Goal: Task Accomplishment & Management: Complete application form

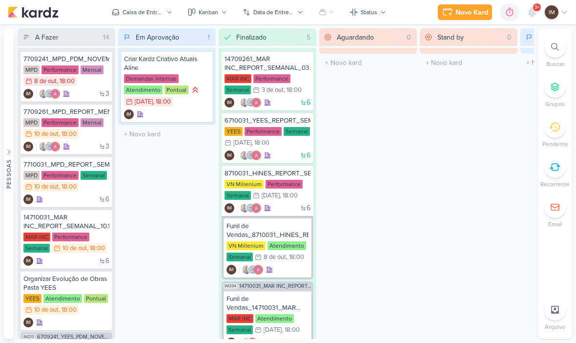
click at [574, 250] on div "Pessoas [GEOGRAPHIC_DATA] A l e s s a n d r a G o m e s AG A l i n e G i m e n …" at bounding box center [288, 183] width 576 height 310
click at [474, 11] on div "Novo Kard" at bounding box center [471, 12] width 33 height 10
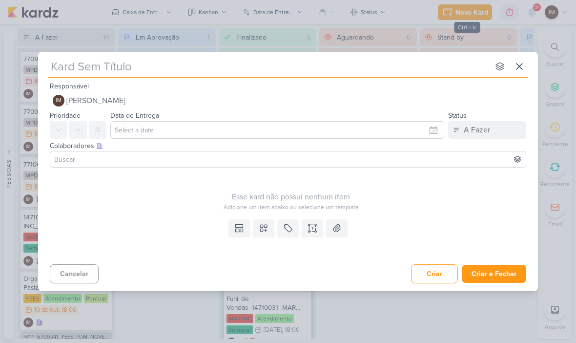
click at [66, 65] on input "text" at bounding box center [268, 67] width 441 height 18
type input "63"
type input "6310"
type input "6310101"
type input "6310101_"
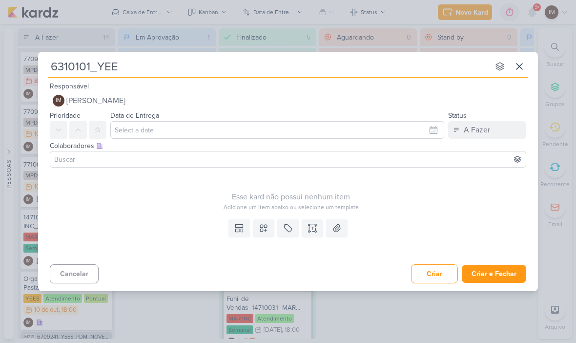
type input "6310101_YEES"
type input "6310101_YEES_"
type input "6310101_YEES_POS"
type input "6310101_YEES_POST"
type input "6310101_YEES_POST_"
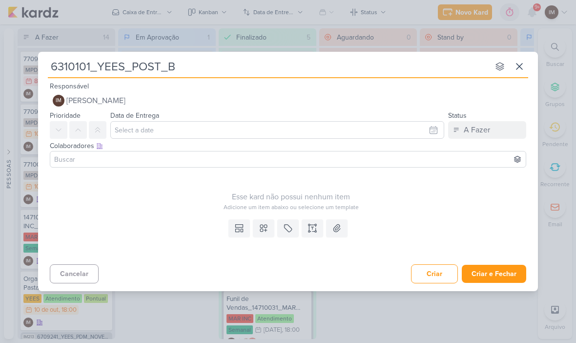
type input "6310101_YEES_POST_BL"
type input "6310101_YEES_POST_BLOG"
type input "6310101_YEES_POST_BLOG_"
type input "6310101_YEES_POST_BLOG_YARA"
type input "6310101_YEES_POST_BLOG_YARA-"
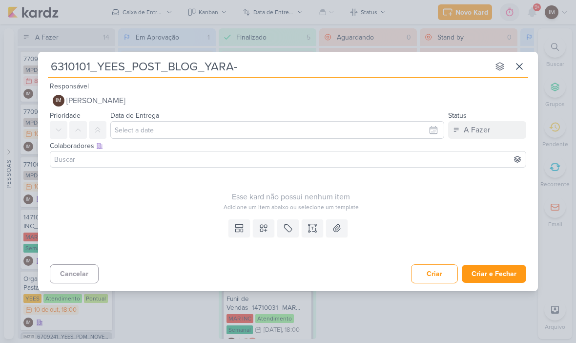
type input "6310101_YEES_POST_BLOG_YARA"
type input "6310101_YEES_POST_BLOG_YARA_"
type input "6310101_YEES_POST_BLOG_YARA_IA"
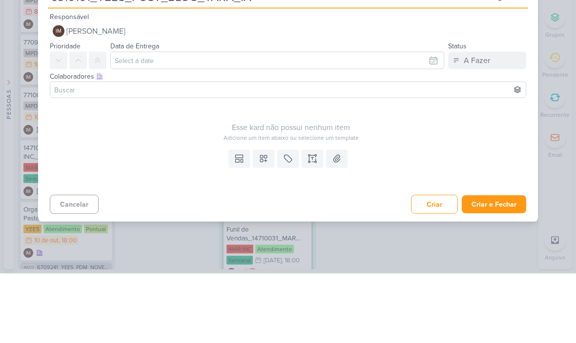
type input "6310101_YEES_POST_BLOG_YARA_IA"
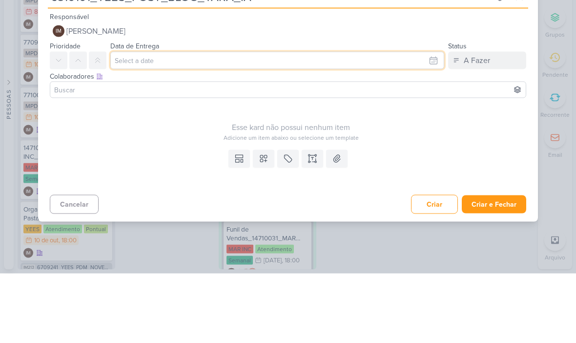
click at [422, 121] on input "text" at bounding box center [277, 130] width 334 height 18
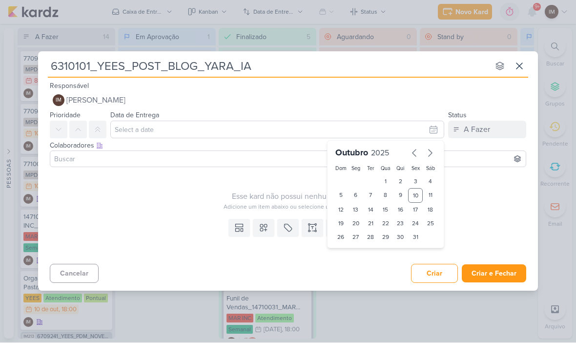
click at [415, 193] on div "10" at bounding box center [415, 195] width 15 height 15
type input "[DATE] 23:59"
click at [358, 252] on select "00 01 02 03 04 05 06 07 08 09 10 11 12 13 14 15 16 17 18 19 20 21 22 23" at bounding box center [356, 254] width 14 height 12
select select "18"
type input "[DATE] 18:59"
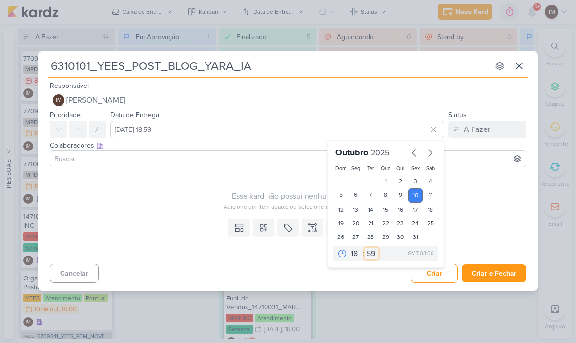
click at [374, 254] on select "00 05 10 15 20 25 30 35 40 45 50 55 59" at bounding box center [371, 254] width 14 height 12
select select "0"
type input "[DATE] 18:00"
click at [464, 195] on div "Esse kard não possui nenhum item" at bounding box center [291, 197] width 482 height 12
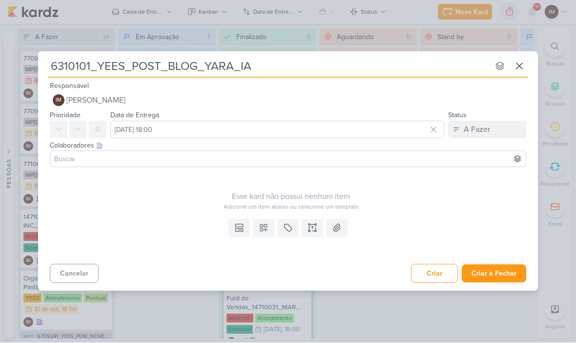
click at [310, 234] on button at bounding box center [312, 228] width 21 height 18
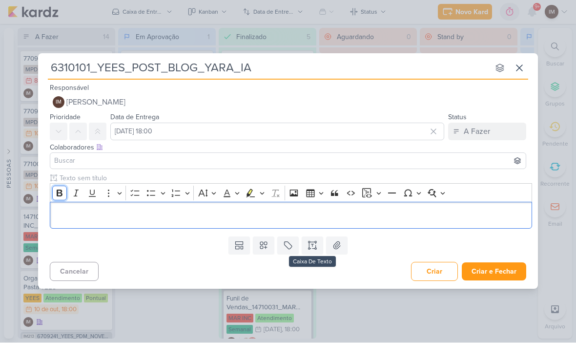
click at [62, 193] on icon "Editor toolbar" at bounding box center [60, 193] width 10 height 10
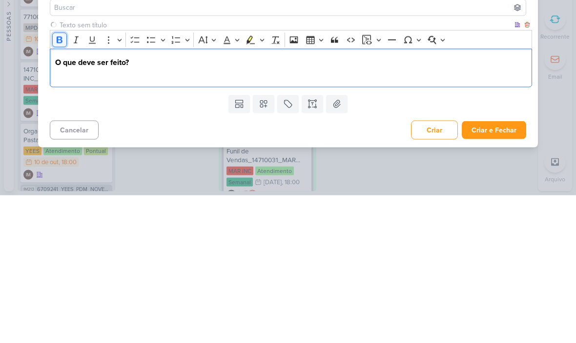
click at [57, 182] on icon "Editor toolbar" at bounding box center [60, 187] width 10 height 10
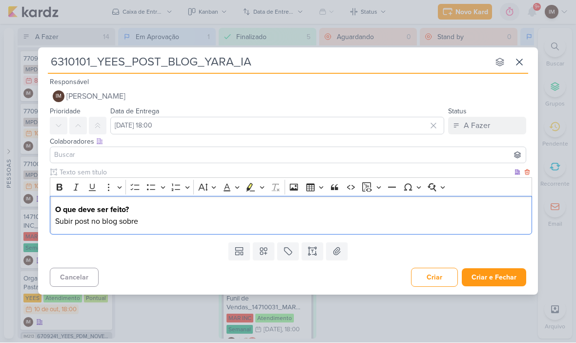
click at [166, 224] on p "Subir post no blog sobre" at bounding box center [291, 222] width 472 height 12
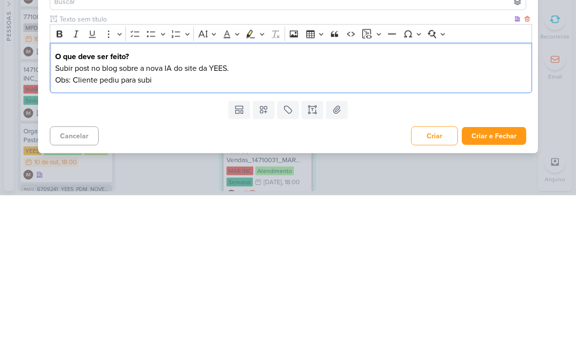
click at [333, 270] on div "Cancelar Criar Criar e Fechar Ctrl + Enter" at bounding box center [288, 282] width 500 height 25
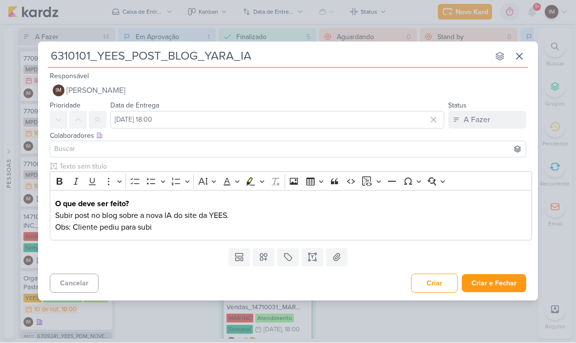
click at [185, 226] on p "Obs: Cliente pediu para subi" at bounding box center [291, 228] width 472 height 12
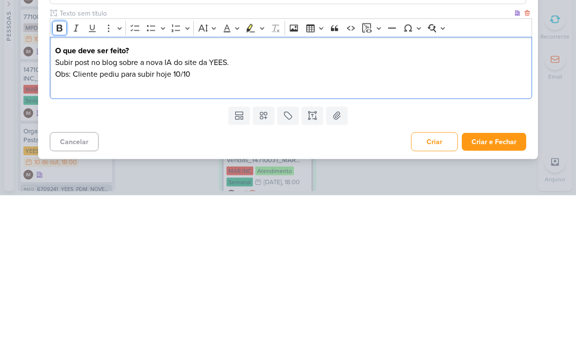
click at [53, 168] on button "Bold" at bounding box center [59, 175] width 15 height 15
click at [58, 172] on icon "Editor toolbar" at bounding box center [60, 175] width 6 height 7
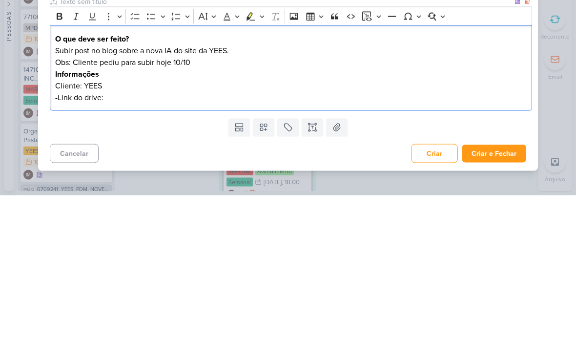
click at [97, 239] on p "-Link do drive:" at bounding box center [291, 245] width 472 height 12
click at [95, 239] on p "-Link do drive:" at bounding box center [291, 245] width 472 height 12
click at [209, 239] on p "-Link da imagem post:" at bounding box center [291, 245] width 472 height 12
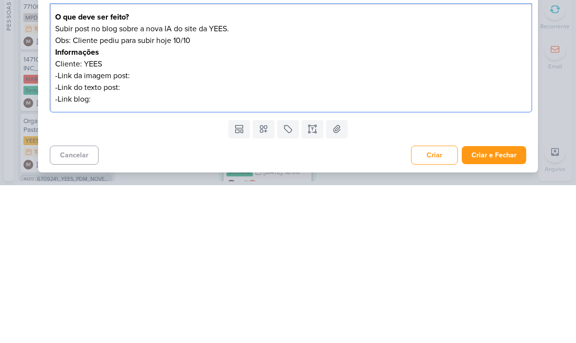
click at [159, 227] on p "-Link da imagem post:" at bounding box center [291, 233] width 472 height 12
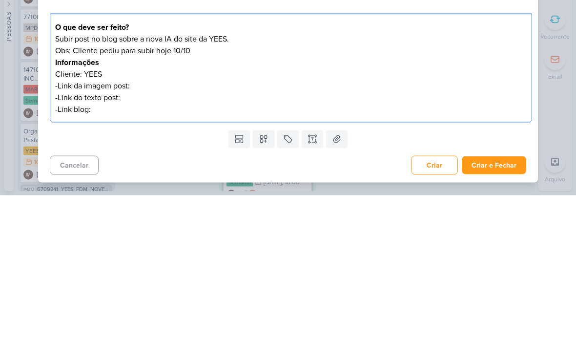
click at [143, 239] on p "-Link do texto post:" at bounding box center [291, 245] width 472 height 12
click at [146, 239] on p "-Link do texto post:" at bounding box center [291, 245] width 472 height 12
click at [143, 227] on p "-Link da imagem post:" at bounding box center [291, 233] width 472 height 12
click at [134, 227] on p "-Link da imagem post:" at bounding box center [291, 233] width 472 height 12
click at [127, 239] on p "-Link do texto post:" at bounding box center [291, 245] width 472 height 12
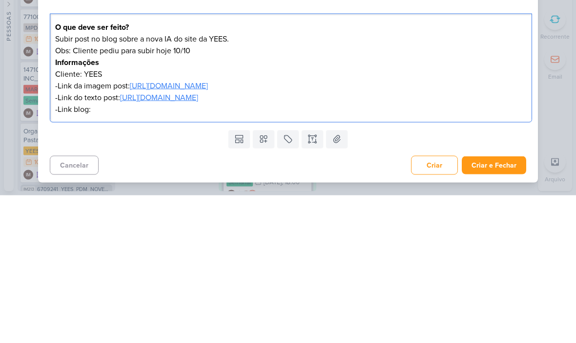
click at [198, 240] on u "[URL][DOMAIN_NAME]" at bounding box center [159, 245] width 78 height 10
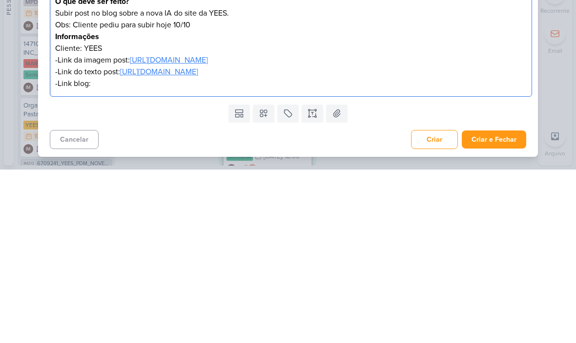
click at [89, 251] on p "-Link blog:" at bounding box center [291, 257] width 472 height 12
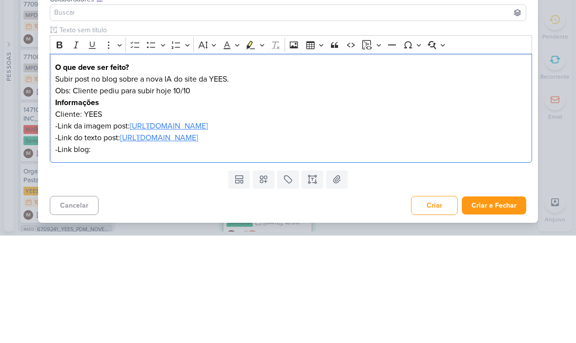
click at [557, 104] on div "6310101_YEES_POST_BLOG_YARA_IA nenhum grupo disponível esc Responsável IM [PERS…" at bounding box center [288, 171] width 576 height 343
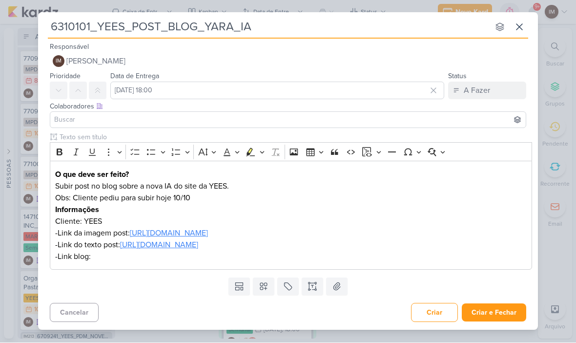
click at [81, 87] on icon at bounding box center [78, 91] width 8 height 8
click at [94, 92] on icon at bounding box center [98, 91] width 8 height 8
click at [511, 314] on button "Criar e Fechar" at bounding box center [494, 312] width 64 height 18
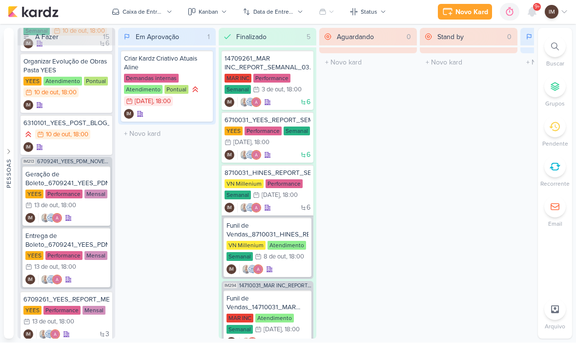
scroll to position [216, 0]
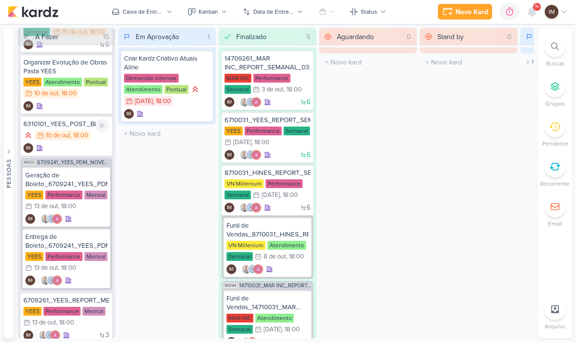
click at [65, 144] on div "IM" at bounding box center [66, 148] width 86 height 10
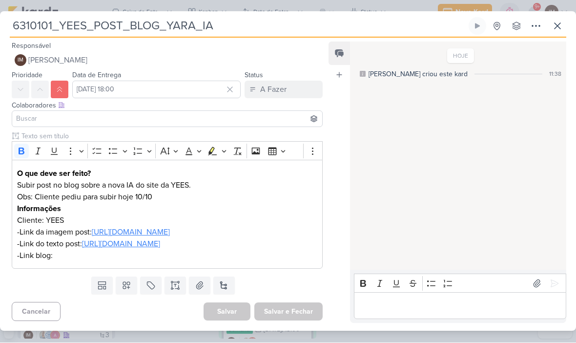
click at [187, 269] on div "O que deve ser feito? Subir post no blog sobre a nova IA do site da YEES. Obs: …" at bounding box center [167, 214] width 311 height 109
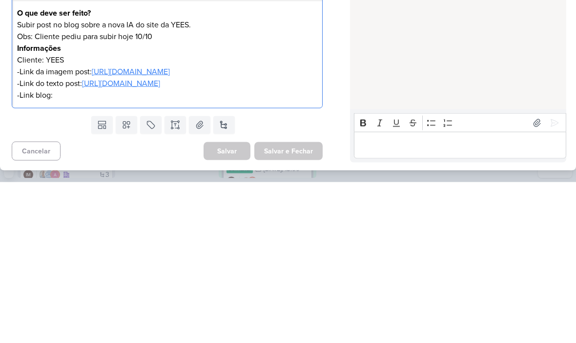
click at [61, 250] on p "-Link blog:" at bounding box center [167, 256] width 300 height 12
click at [54, 250] on p "-Link blog: [URL][DOMAIN_NAME]" at bounding box center [167, 256] width 300 height 12
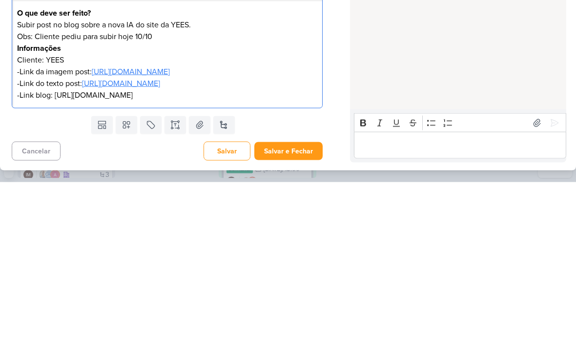
click at [59, 250] on p "-Link blog: [URL][DOMAIN_NAME]" at bounding box center [167, 256] width 300 height 12
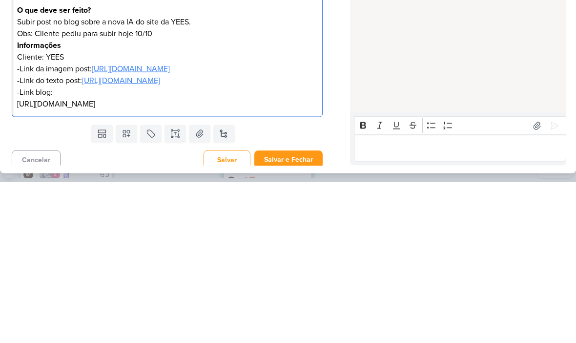
click at [512, 78] on div "HOJE [PERSON_NAME] criou este kard 11:38" at bounding box center [457, 156] width 215 height 233
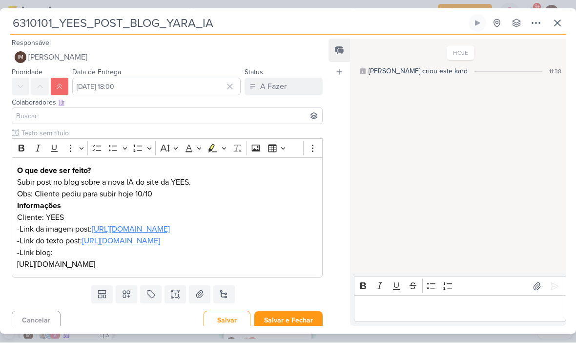
click at [17, 270] on p "[URL][DOMAIN_NAME]" at bounding box center [167, 265] width 300 height 12
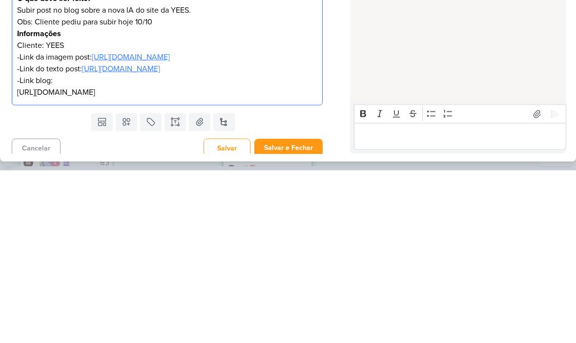
click at [510, 67] on div "HOJE [PERSON_NAME] criou este kard 11:38" at bounding box center [457, 156] width 215 height 233
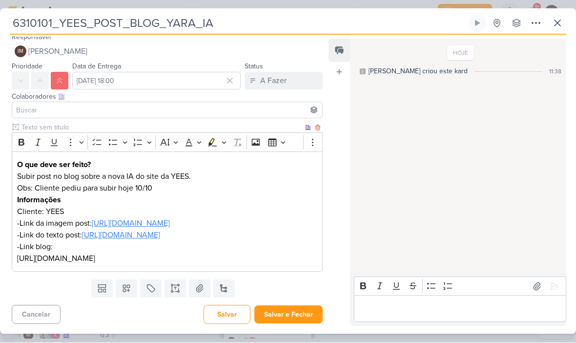
scroll to position [41, 0]
click at [128, 285] on icon at bounding box center [126, 288] width 7 height 7
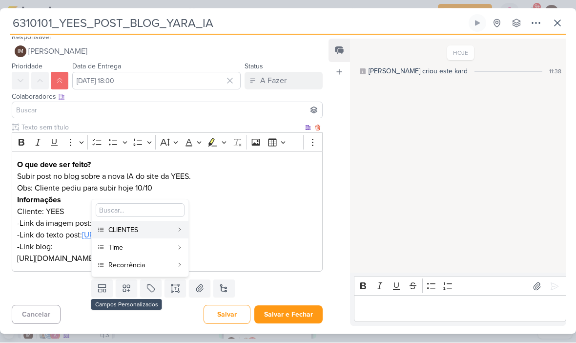
click at [162, 229] on div "CLIENTES" at bounding box center [140, 230] width 64 height 10
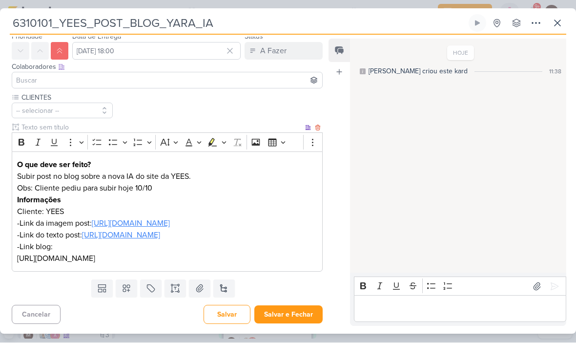
click at [122, 264] on p "[URL][DOMAIN_NAME]" at bounding box center [167, 259] width 300 height 12
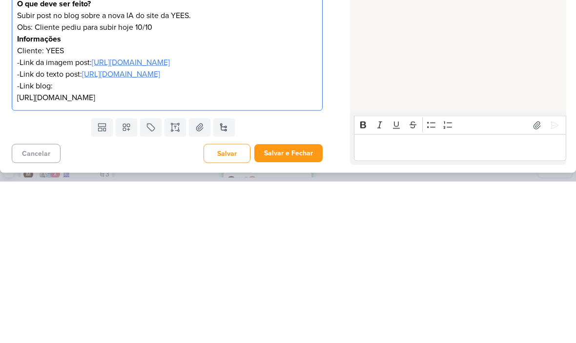
click at [379, 77] on div "HOJE [PERSON_NAME] criou este kard 11:38" at bounding box center [457, 156] width 215 height 233
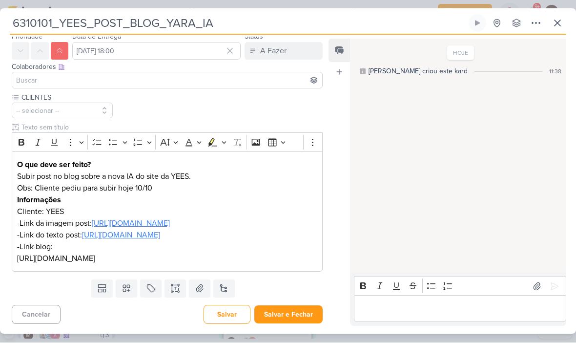
click at [124, 293] on icon at bounding box center [126, 288] width 10 height 10
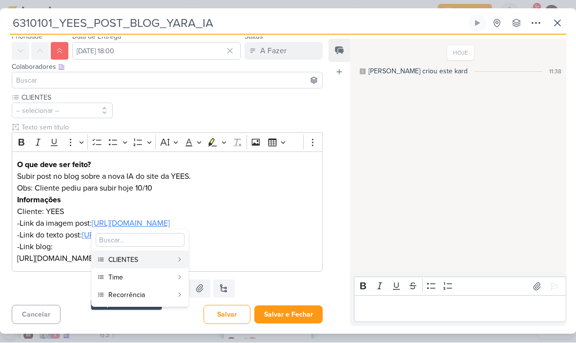
click at [143, 272] on div "Time" at bounding box center [140, 277] width 64 height 10
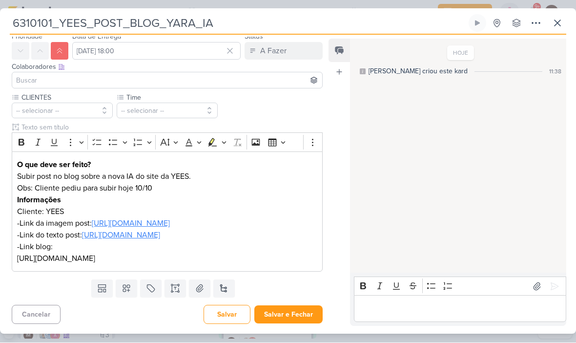
click at [131, 293] on icon at bounding box center [126, 288] width 10 height 10
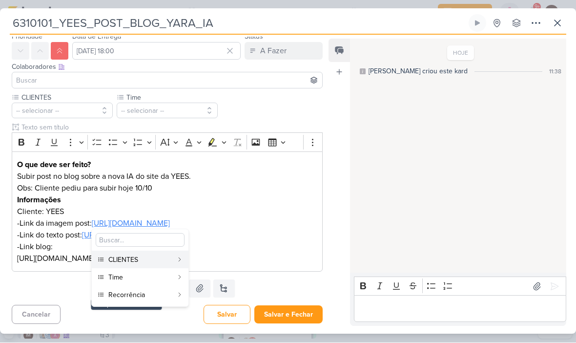
click at [145, 294] on div "Recorrência" at bounding box center [140, 295] width 64 height 10
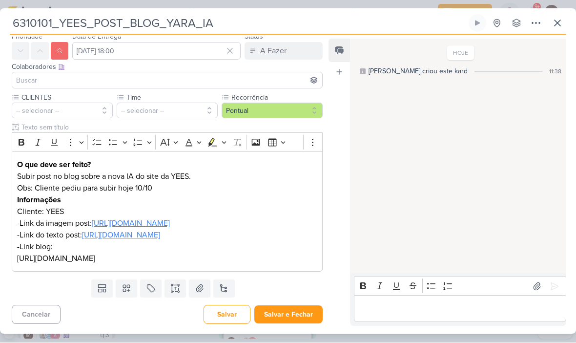
click at [87, 112] on button "-- selecionar --" at bounding box center [62, 111] width 101 height 16
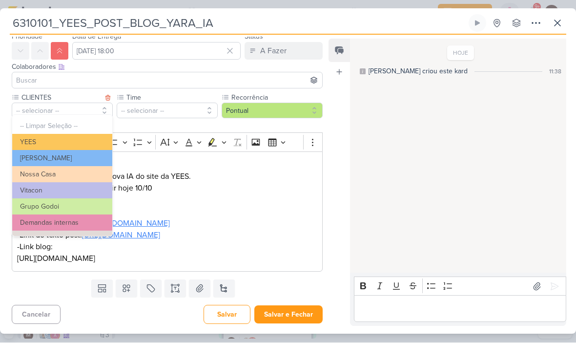
click at [93, 140] on button "YEES" at bounding box center [62, 142] width 100 height 16
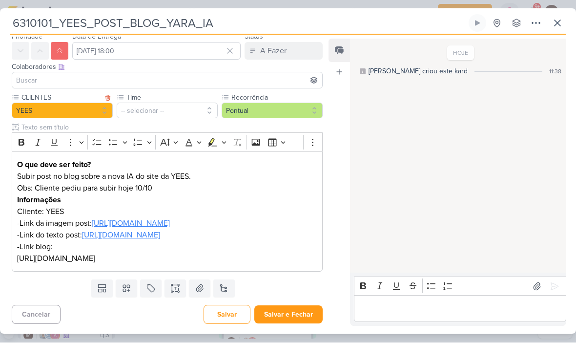
click at [178, 103] on button "-- selecionar --" at bounding box center [167, 111] width 101 height 16
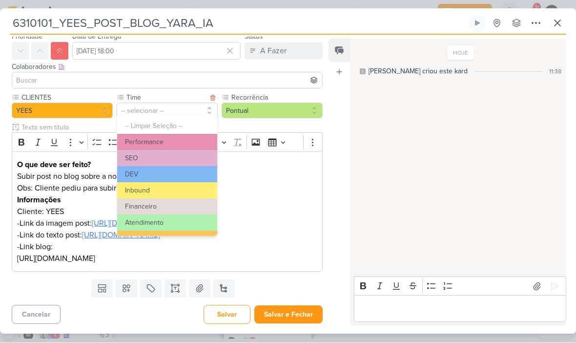
click at [177, 176] on button "DEV" at bounding box center [167, 174] width 100 height 16
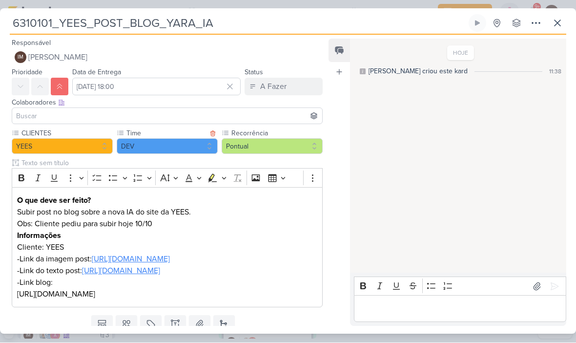
scroll to position [0, 0]
click at [232, 57] on button "IM [PERSON_NAME]" at bounding box center [167, 58] width 311 height 18
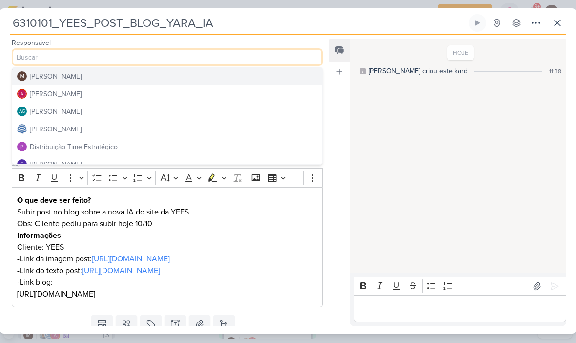
click at [168, 150] on button "Distribuição Time Estratégico" at bounding box center [167, 147] width 310 height 18
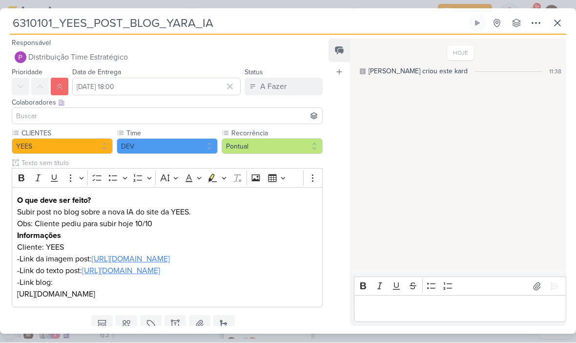
click at [208, 117] on input at bounding box center [167, 116] width 306 height 12
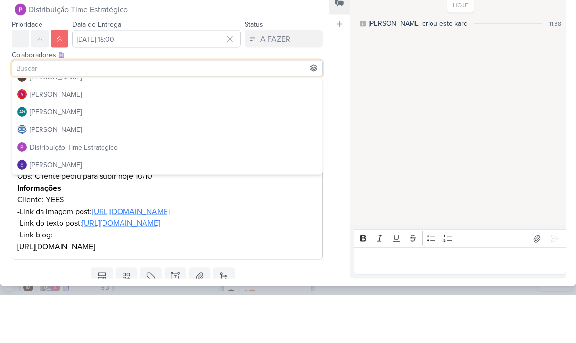
scroll to position [9, 0]
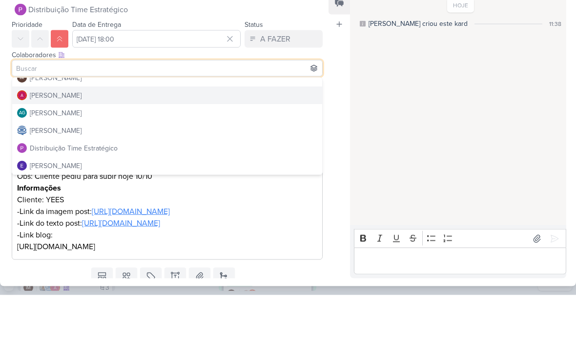
click at [215, 135] on button "[PERSON_NAME]" at bounding box center [167, 144] width 310 height 18
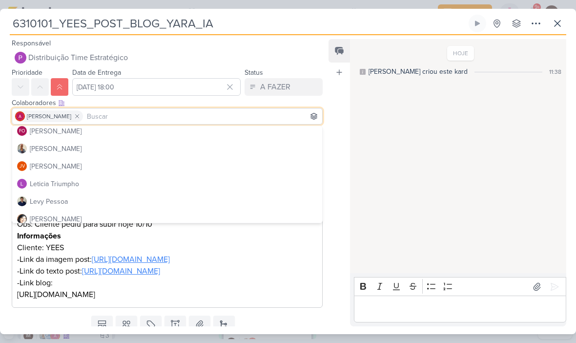
scroll to position [102, 0]
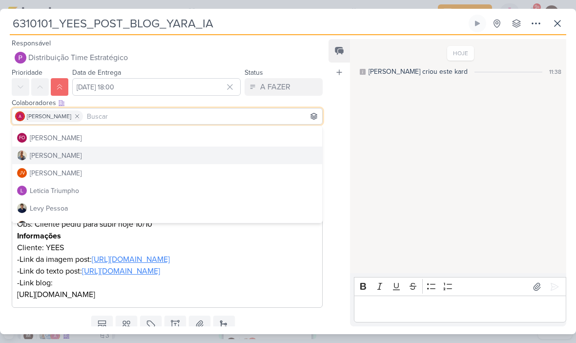
click at [207, 157] on button "[PERSON_NAME]" at bounding box center [167, 155] width 310 height 18
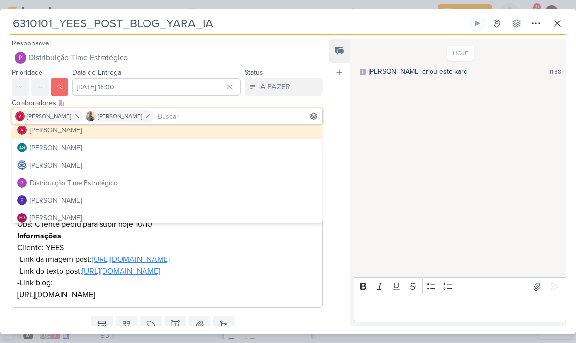
scroll to position [19, 0]
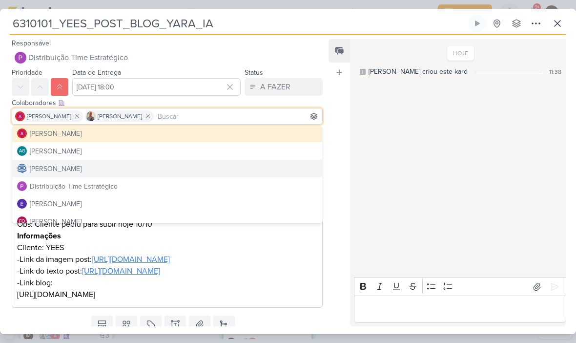
click at [216, 167] on button "[PERSON_NAME]" at bounding box center [167, 169] width 310 height 18
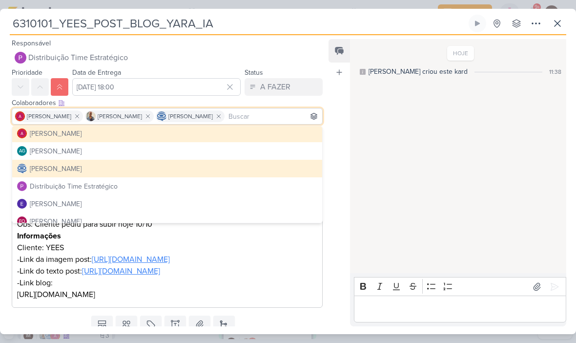
click at [378, 120] on div "HOJE [PERSON_NAME] criou este kard 11:38" at bounding box center [457, 156] width 215 height 233
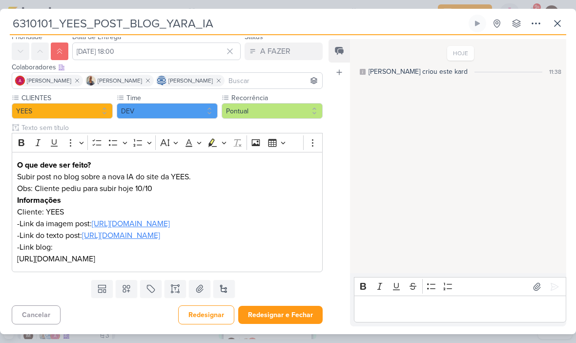
scroll to position [71, 0]
click at [276, 319] on button "Redesignar e Fechar" at bounding box center [280, 314] width 84 height 18
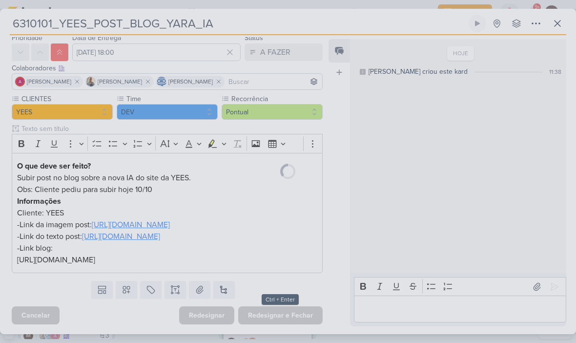
scroll to position [70, 0]
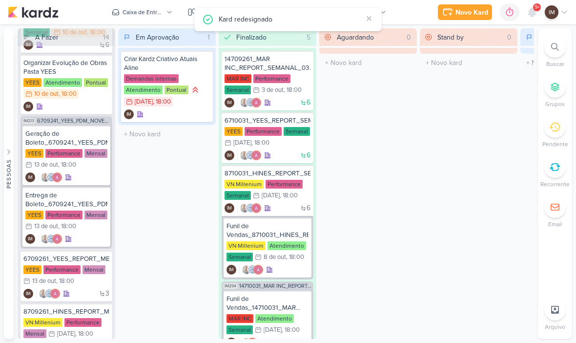
click at [275, 20] on div "Kard redesignado" at bounding box center [290, 19] width 143 height 11
click at [219, 20] on div "Kard redesignado" at bounding box center [290, 19] width 143 height 11
click at [204, 20] on icon at bounding box center [208, 20] width 12 height 12
click at [151, 15] on div "Caixa de Entrada" at bounding box center [142, 12] width 41 height 9
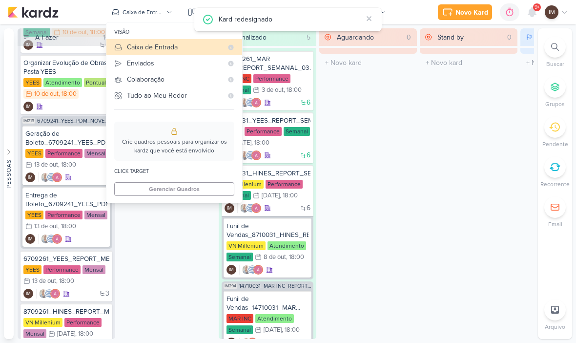
click at [178, 60] on div "Enviados" at bounding box center [175, 63] width 96 height 10
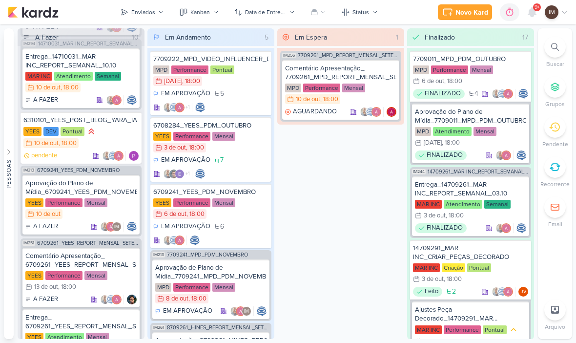
scroll to position [207, 0]
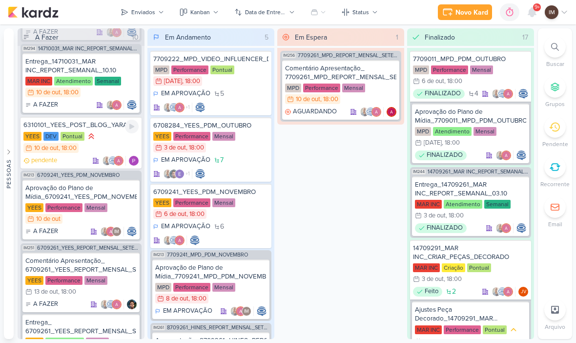
click at [113, 145] on div "YEES DEV Pontual 10/10 [DATE] 18:00" at bounding box center [80, 142] width 115 height 22
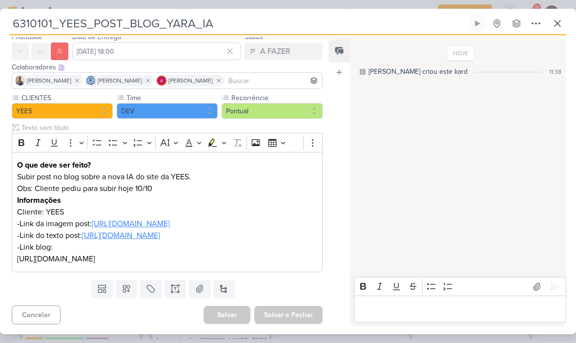
click at [443, 309] on p "Editor editing area: main" at bounding box center [460, 309] width 202 height 12
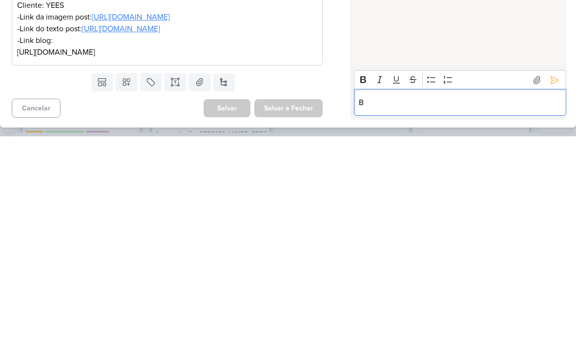
scroll to position [0, 0]
click at [553, 282] on icon at bounding box center [554, 287] width 10 height 10
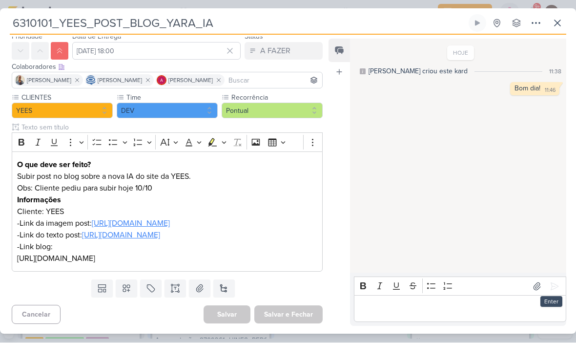
click at [388, 319] on div "Editor editing area: main" at bounding box center [460, 308] width 212 height 27
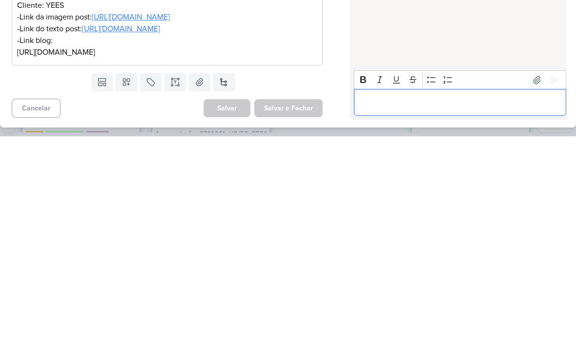
scroll to position [0, 0]
click at [557, 282] on icon at bounding box center [554, 287] width 10 height 10
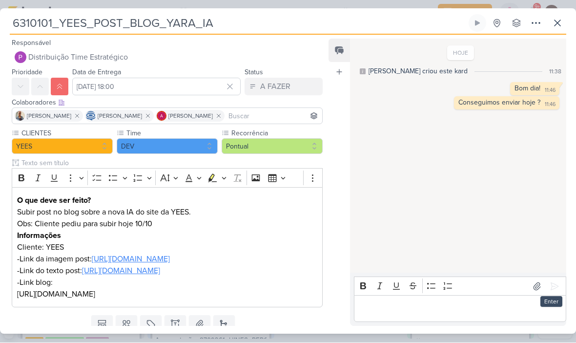
scroll to position [0, 0]
click at [554, 26] on icon at bounding box center [557, 24] width 12 height 12
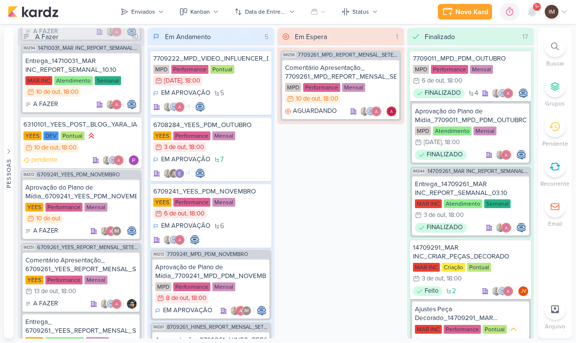
click at [136, 15] on div "Enviados" at bounding box center [143, 12] width 24 height 9
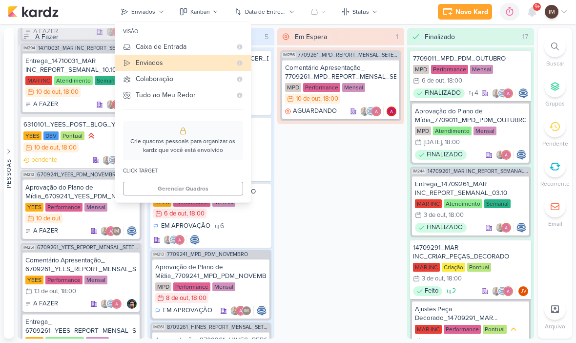
click at [137, 39] on button "Caixa de Entrada" at bounding box center [183, 47] width 136 height 16
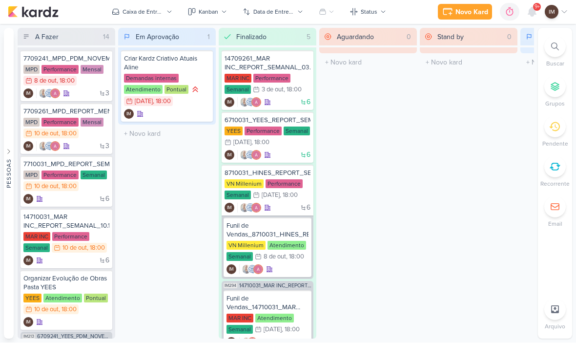
click at [528, 20] on div at bounding box center [532, 12] width 18 height 18
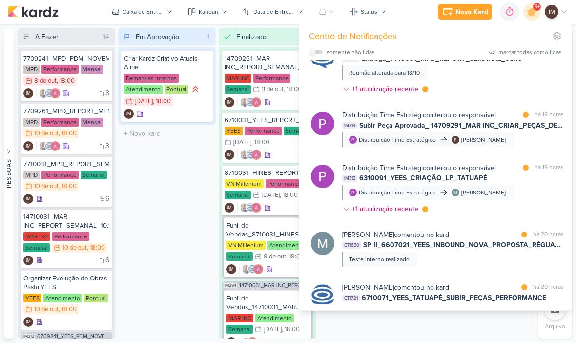
click at [128, 9] on div "Caixa de Entrada" at bounding box center [142, 12] width 41 height 9
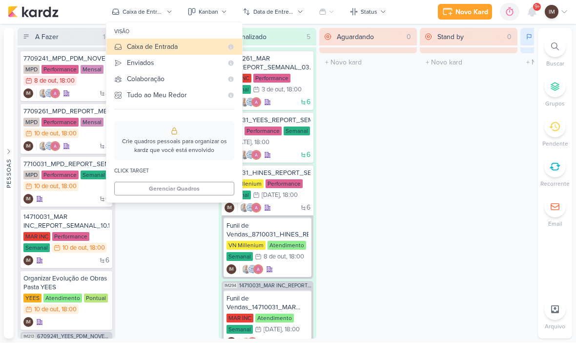
click at [531, 12] on icon at bounding box center [532, 12] width 8 height 9
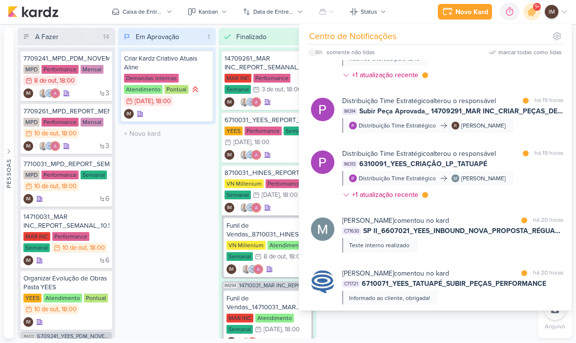
scroll to position [680, 0]
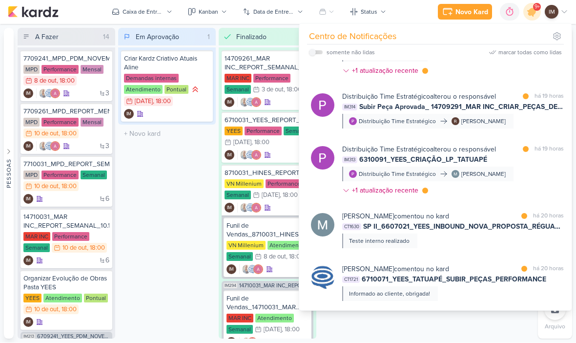
click at [517, 179] on div "Distribuição Time Estratégico alterou o responsável marcar como lida há 19 hora…" at bounding box center [453, 171] width 222 height 55
click at [0, 0] on div at bounding box center [0, 0] width 0 height 0
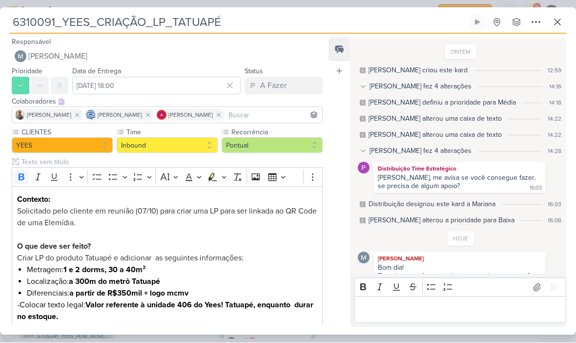
scroll to position [21, 0]
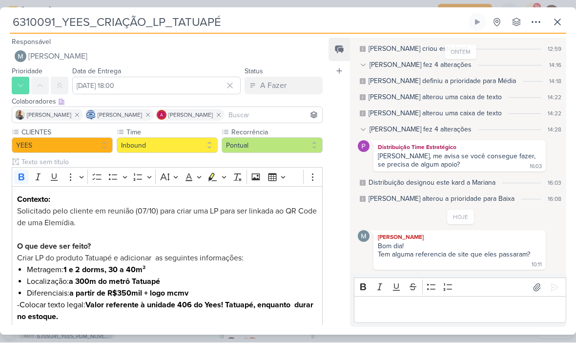
click at [535, 27] on icon at bounding box center [536, 23] width 12 height 12
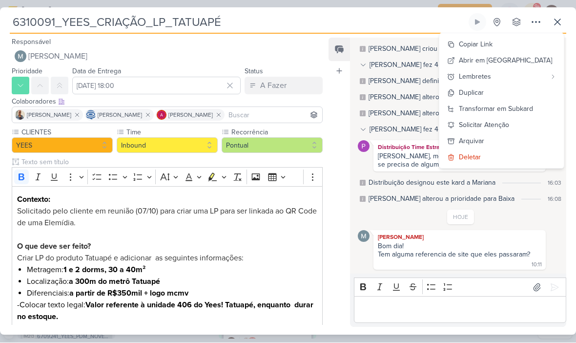
click at [492, 43] on div "Copiar Link" at bounding box center [476, 45] width 34 height 10
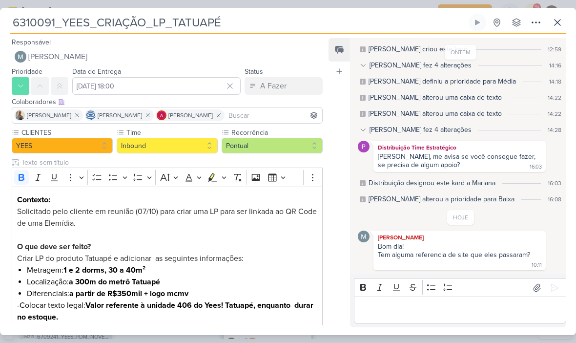
click at [560, 20] on icon at bounding box center [557, 23] width 6 height 6
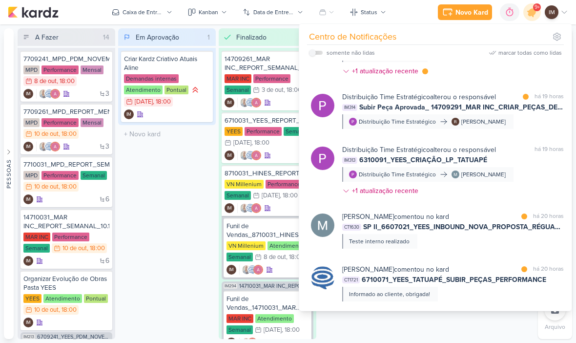
click at [533, 16] on icon at bounding box center [532, 12] width 12 height 12
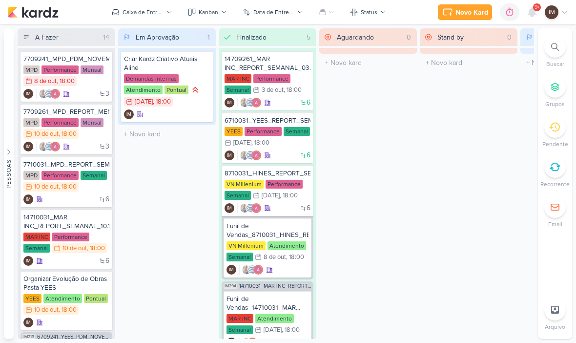
click at [534, 16] on icon at bounding box center [532, 12] width 12 height 12
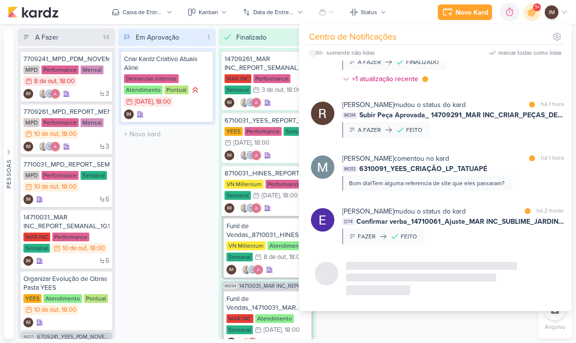
scroll to position [416, 0]
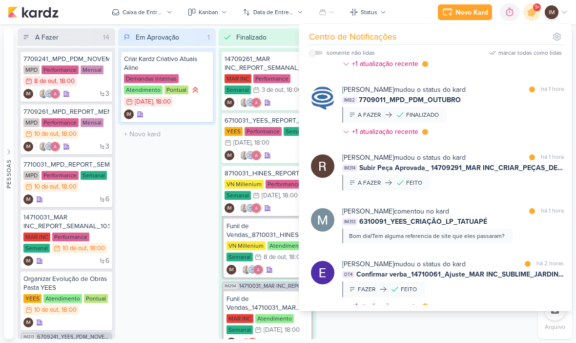
click at [534, 115] on div "[PERSON_NAME] mudou o status do kard marcar como lida há 1 hora IM82 7709011_MP…" at bounding box center [453, 112] width 222 height 56
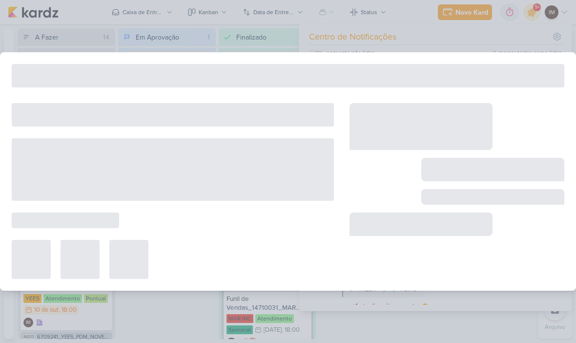
click at [531, 10] on div at bounding box center [288, 171] width 576 height 343
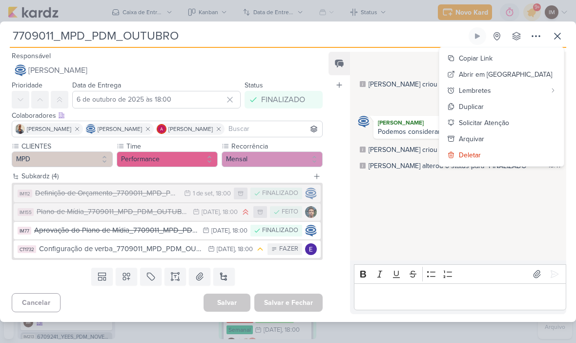
click at [537, 30] on icon at bounding box center [536, 36] width 12 height 12
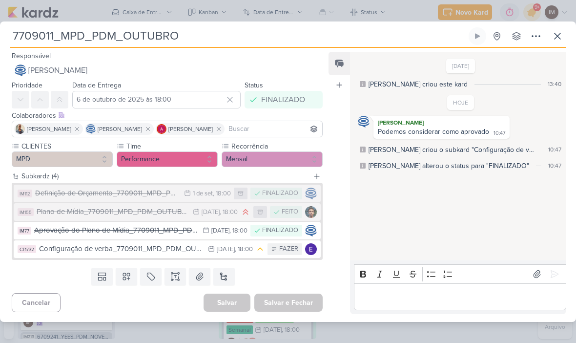
click at [557, 44] on button at bounding box center [557, 36] width 18 height 18
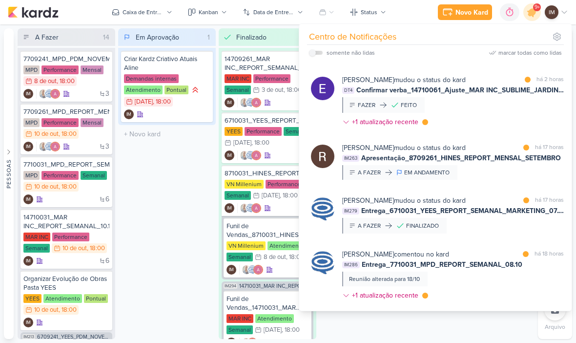
scroll to position [595, 0]
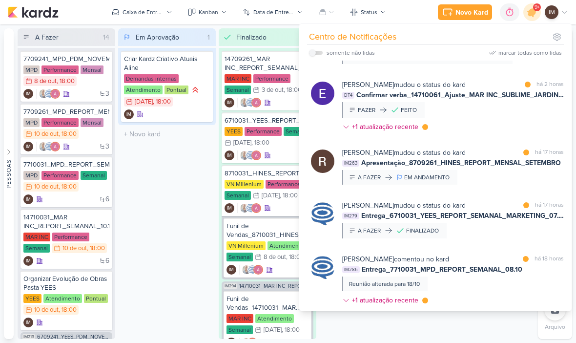
click at [518, 119] on div "[PERSON_NAME] mudou o status do kard marcar como lida há 2 horas DT4 Confirmar …" at bounding box center [453, 108] width 222 height 56
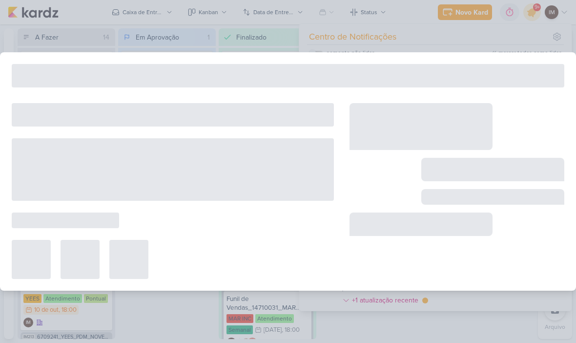
click at [541, 45] on div at bounding box center [288, 171] width 576 height 343
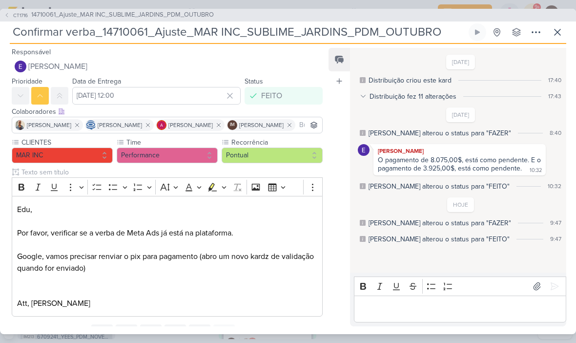
click at [544, 39] on button at bounding box center [536, 32] width 18 height 18
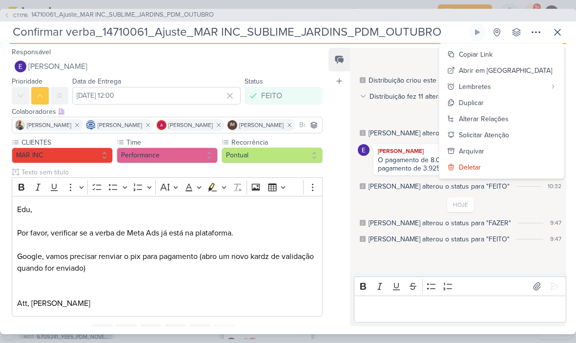
click at [565, 30] on button at bounding box center [557, 32] width 18 height 18
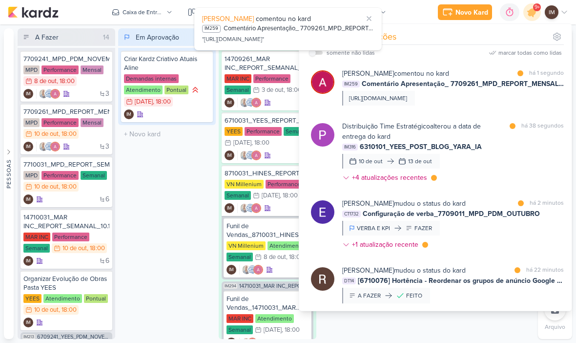
scroll to position [0, 0]
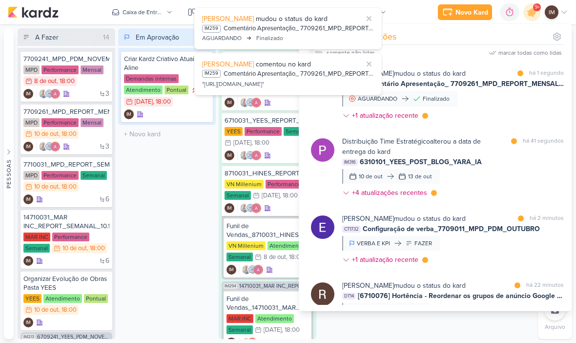
click at [509, 174] on div "Distribuição Time Estratégico alterou a data de entrega do kard marcar como lid…" at bounding box center [453, 168] width 222 height 65
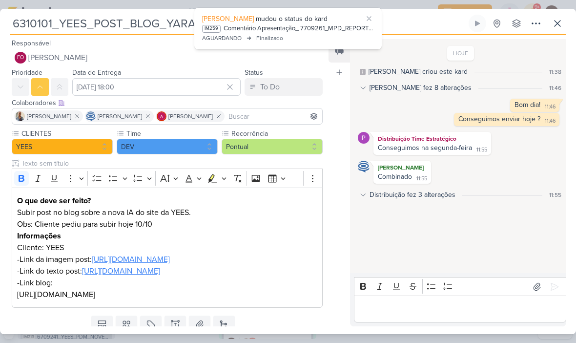
click at [443, 193] on div "Distribuição fez 3 alterações" at bounding box center [412, 194] width 86 height 10
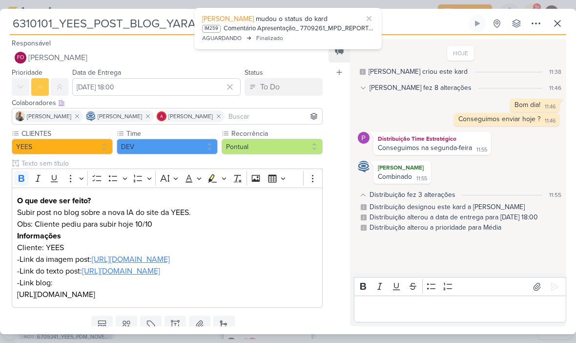
click at [448, 196] on div "Distribuição fez 3 alterações" at bounding box center [412, 194] width 86 height 10
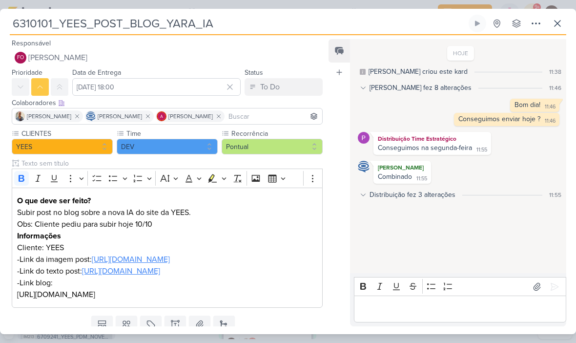
click at [539, 29] on button at bounding box center [536, 24] width 18 height 18
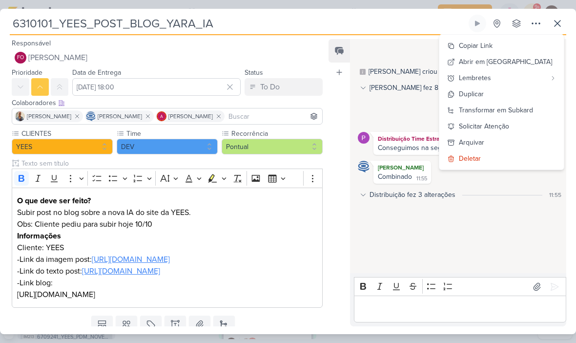
click at [521, 49] on button "Copiar Link" at bounding box center [501, 46] width 124 height 16
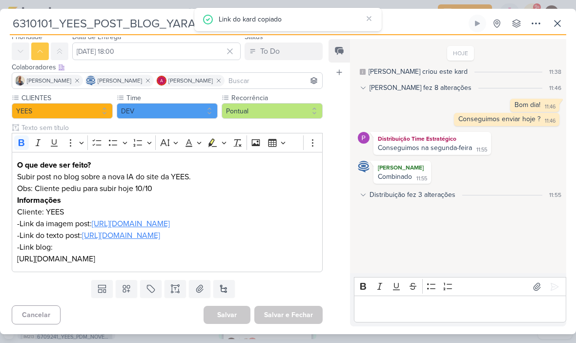
scroll to position [71, 0]
click at [555, 26] on icon at bounding box center [557, 23] width 6 height 6
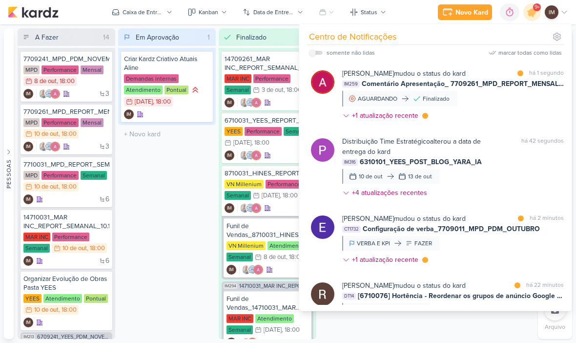
scroll to position [0, 0]
click at [511, 167] on div "Distribuição Time Estratégico alterou a data de entrega do kard marcar como não…" at bounding box center [453, 168] width 222 height 65
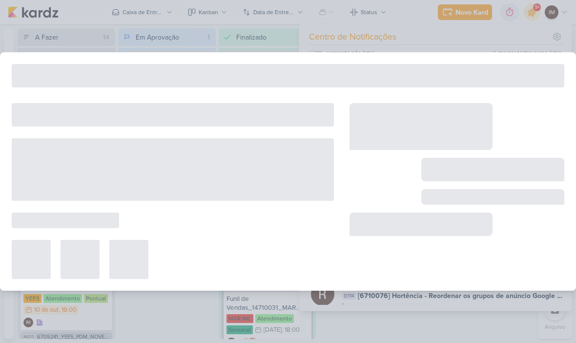
click at [511, 169] on div at bounding box center [492, 169] width 143 height 23
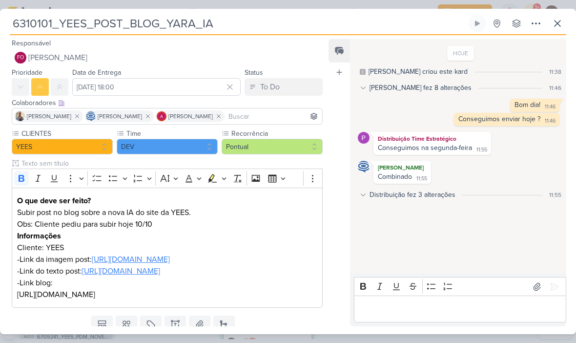
click at [552, 25] on icon at bounding box center [557, 24] width 12 height 12
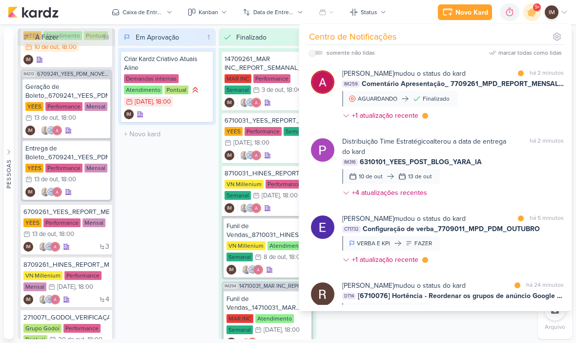
scroll to position [262, 0]
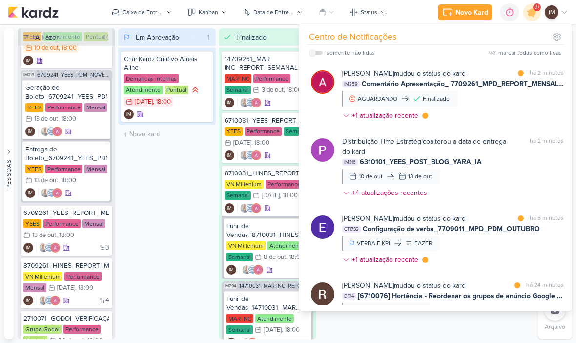
click at [142, 10] on div "Caixa de Entrada" at bounding box center [142, 12] width 41 height 9
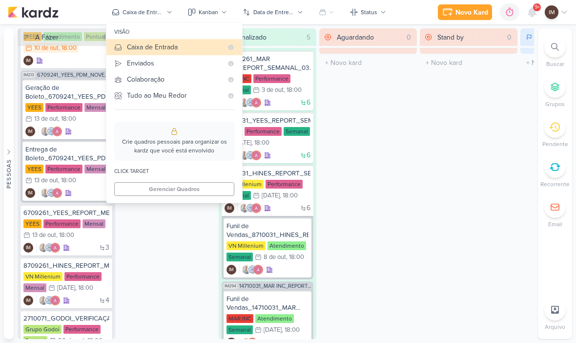
click at [508, 12] on icon at bounding box center [510, 12] width 10 height 10
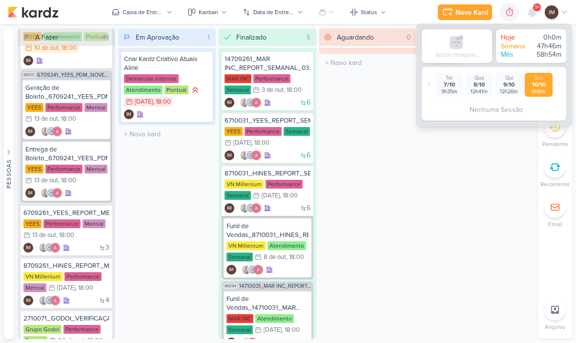
click at [529, 15] on icon at bounding box center [532, 12] width 8 height 9
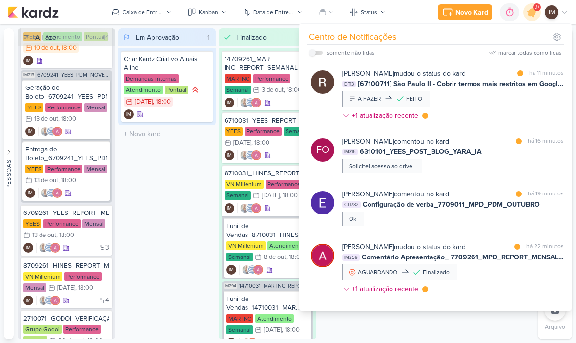
click at [498, 155] on div "IM316 6310101_YEES_POST_BLOG_YARA_IA" at bounding box center [453, 151] width 222 height 10
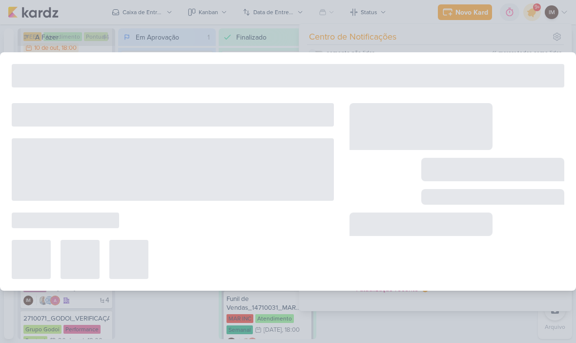
click at [505, 155] on div at bounding box center [456, 191] width 215 height 176
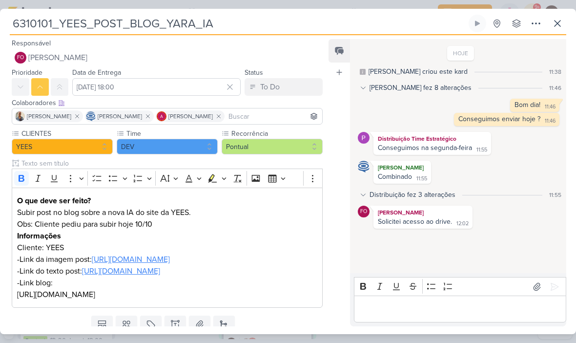
click at [30, 25] on input "6310101_YEES_POST_BLOG_YARA_IA" at bounding box center [238, 24] width 457 height 18
click at [31, 27] on input "6310101_YEES_POST_BLOG_YARA_IA" at bounding box center [238, 24] width 457 height 18
click at [29, 28] on input "6310101_YEES_POST_BLOG_YARA_IA" at bounding box center [238, 24] width 457 height 18
click at [27, 28] on input "6310101_YEES_POST_BLOG_YARA_IA" at bounding box center [238, 24] width 457 height 18
